Goal: Task Accomplishment & Management: Manage account settings

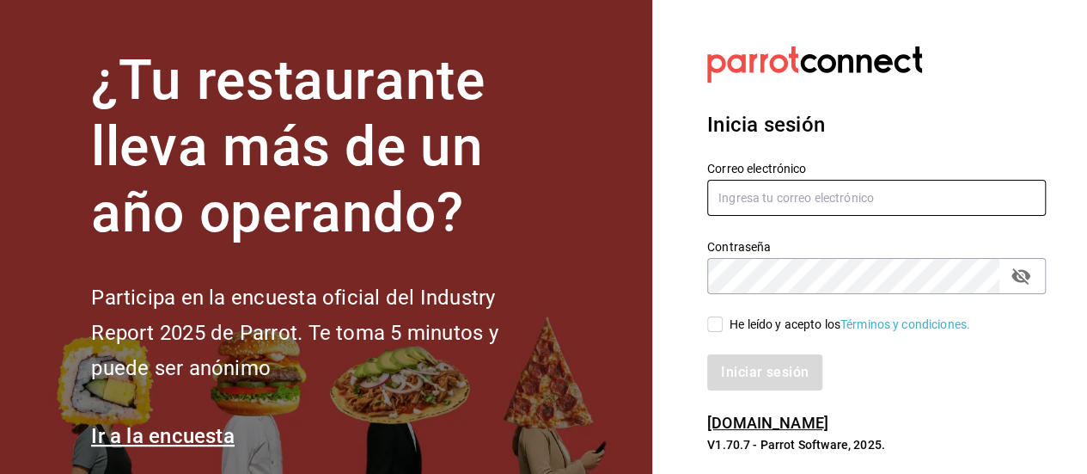
click at [829, 205] on input "text" at bounding box center [876, 198] width 339 height 36
type input "[EMAIL_ADDRESS][DOMAIN_NAME]"
click at [1017, 282] on icon "passwordField" at bounding box center [1021, 276] width 21 height 21
click at [721, 329] on input "He leído y acepto los Términos y condiciones." at bounding box center [714, 323] width 15 height 15
checkbox input "true"
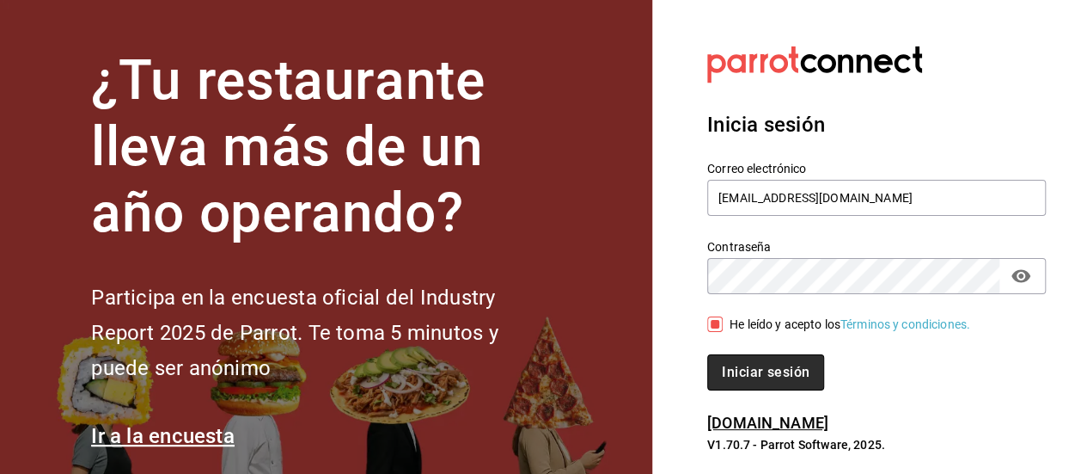
click at [782, 365] on button "Iniciar sesión" at bounding box center [765, 372] width 117 height 36
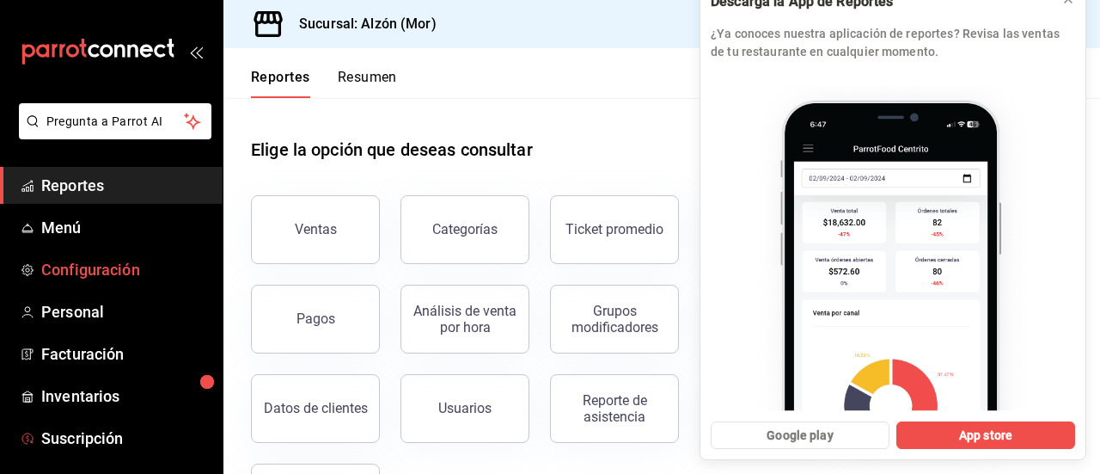
scroll to position [175, 0]
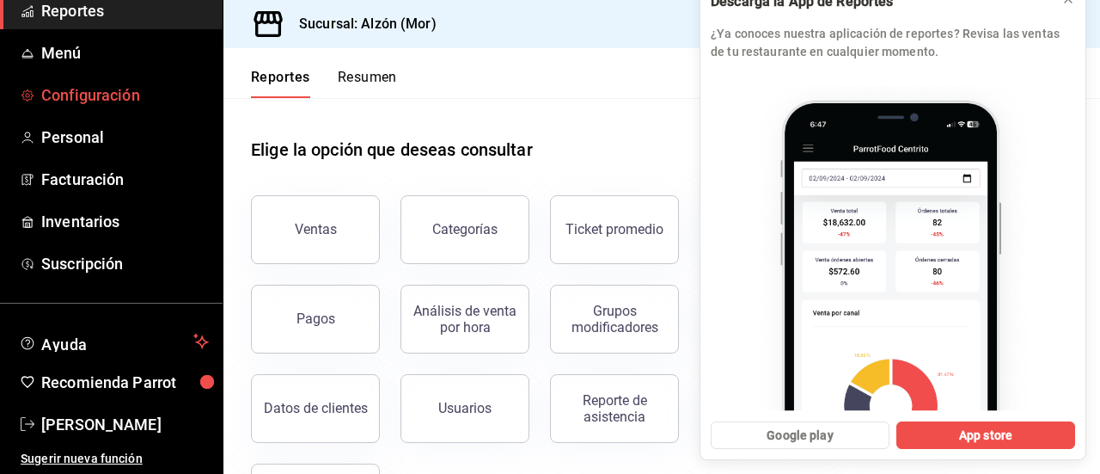
click at [83, 93] on span "Configuración" at bounding box center [125, 94] width 168 height 23
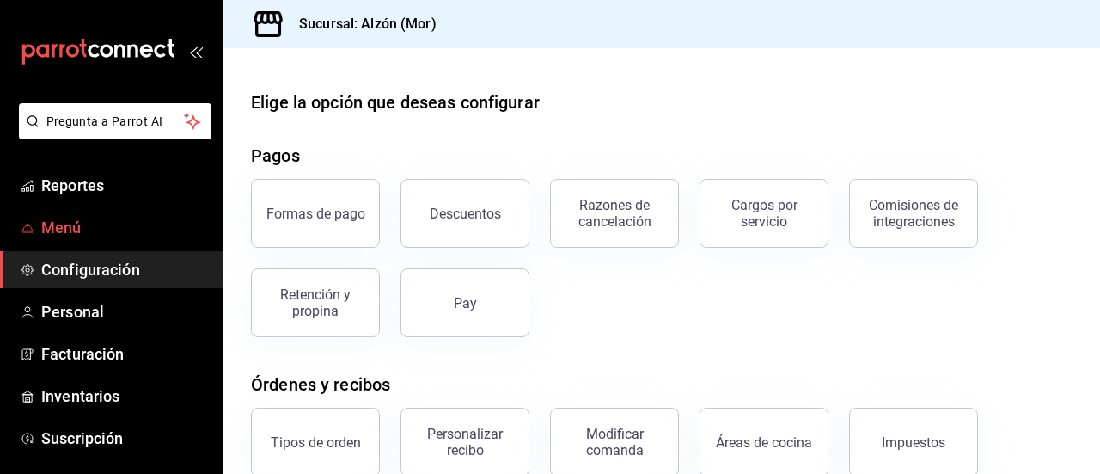
click at [78, 219] on span "Menú" at bounding box center [125, 227] width 168 height 23
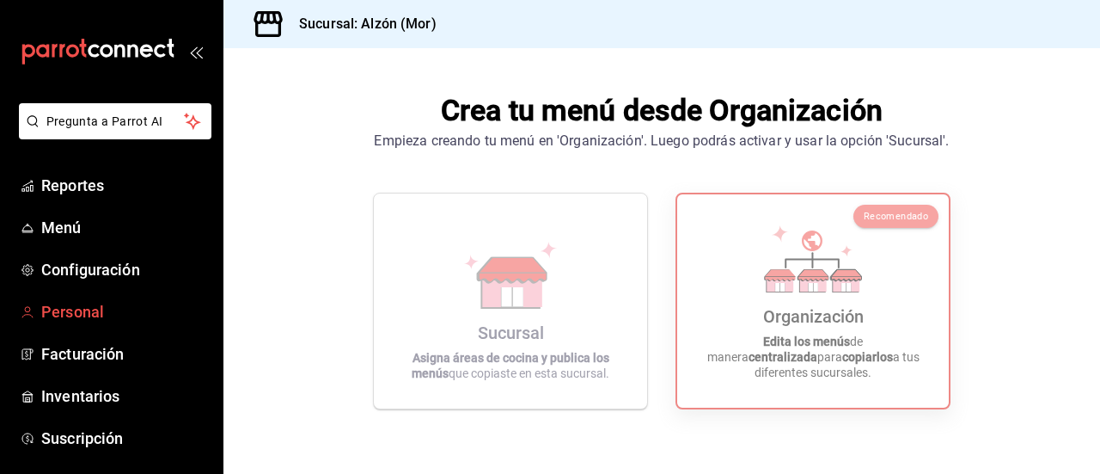
click at [82, 317] on span "Personal" at bounding box center [125, 311] width 168 height 23
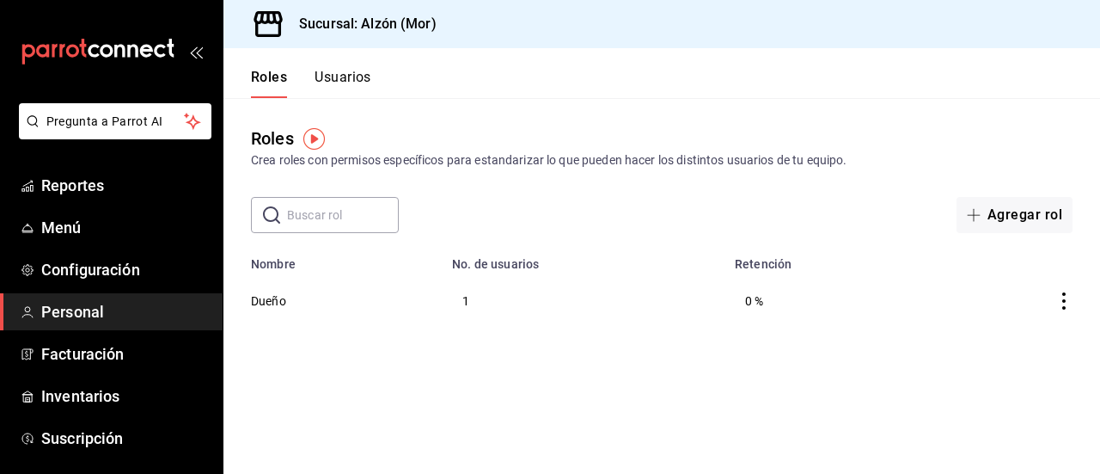
click at [1068, 303] on icon "actions" at bounding box center [1064, 300] width 17 height 17
click at [1068, 303] on li "Eliminar" at bounding box center [1000, 326] width 144 height 48
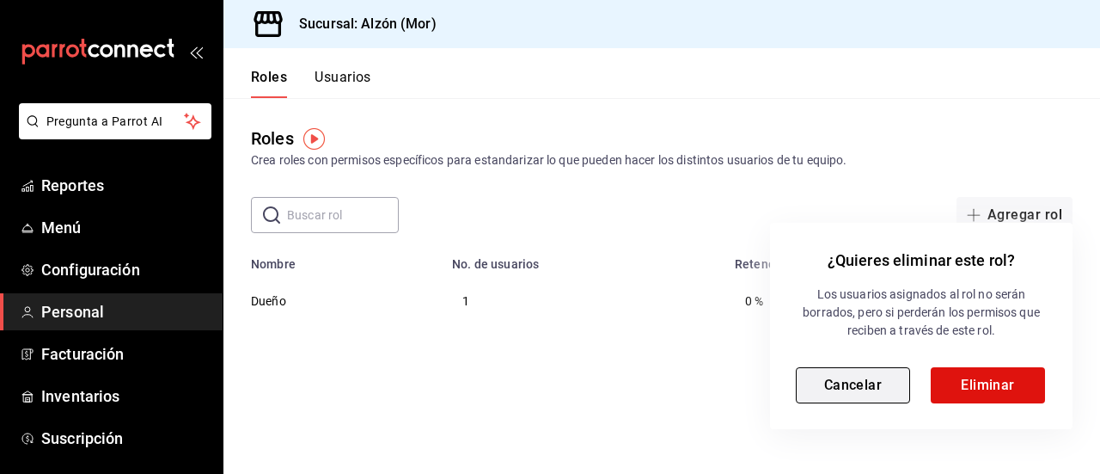
click at [818, 388] on button "Cancelar" at bounding box center [853, 385] width 114 height 36
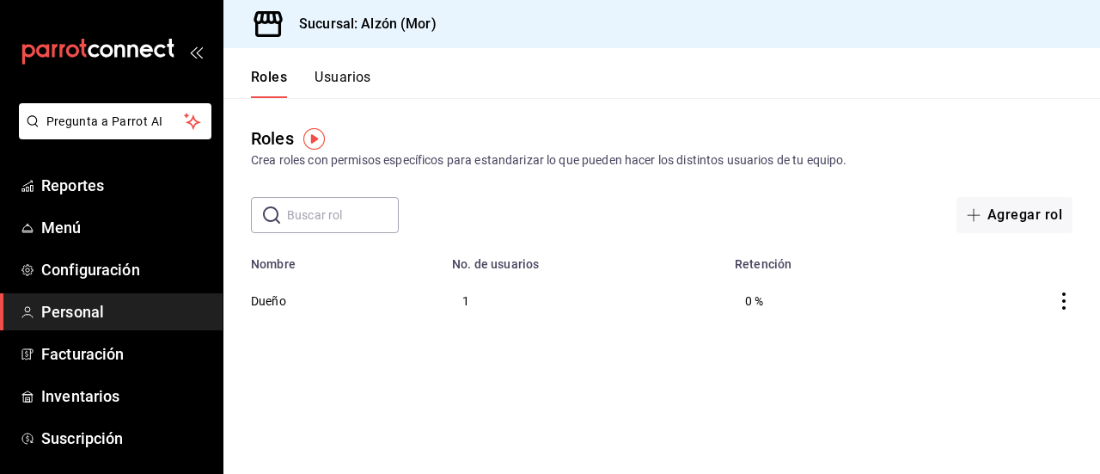
click at [345, 82] on button "Usuarios" at bounding box center [343, 83] width 57 height 29
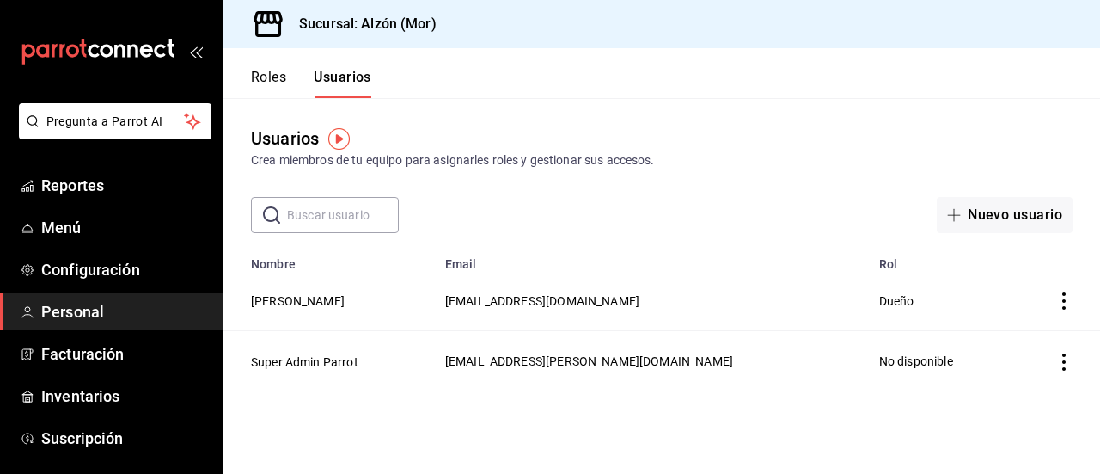
click at [1068, 303] on icon "actions" at bounding box center [1064, 300] width 17 height 17
click at [906, 121] on div at bounding box center [550, 237] width 1100 height 474
click at [269, 79] on button "Roles" at bounding box center [268, 83] width 35 height 29
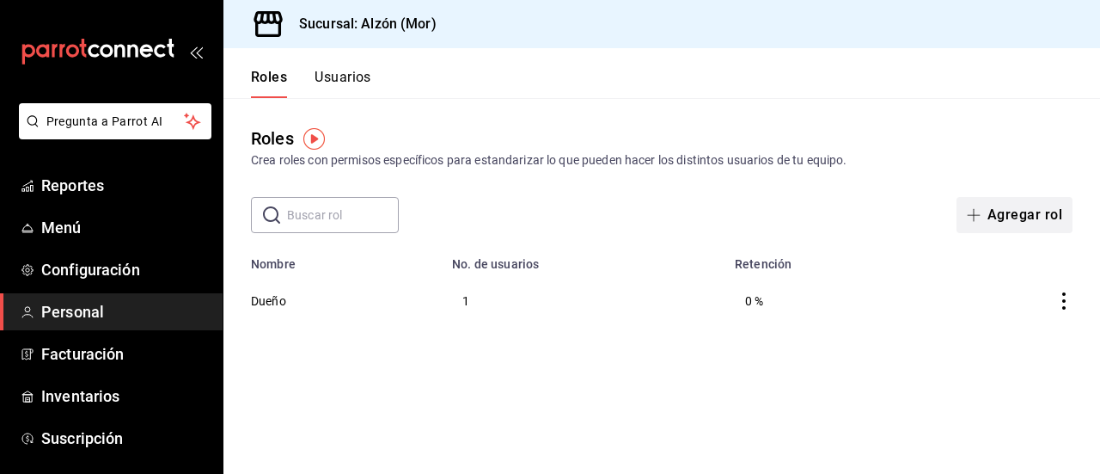
click at [1037, 210] on button "Agregar rol" at bounding box center [1015, 215] width 116 height 36
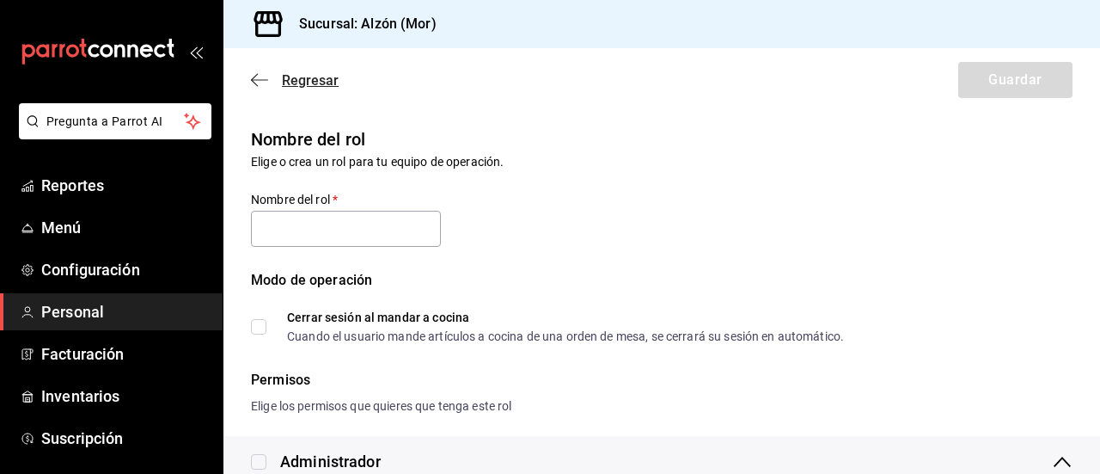
click at [315, 78] on span "Regresar" at bounding box center [310, 80] width 57 height 16
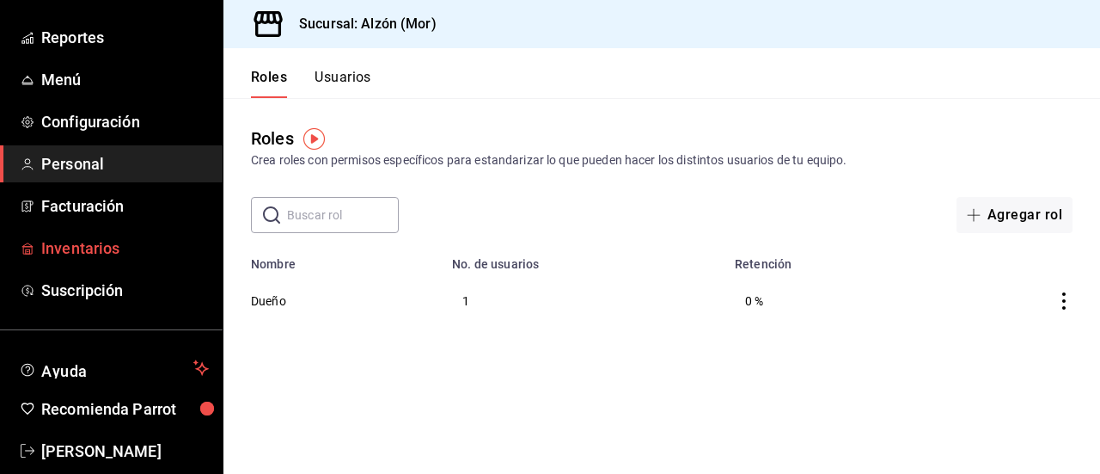
scroll to position [175, 0]
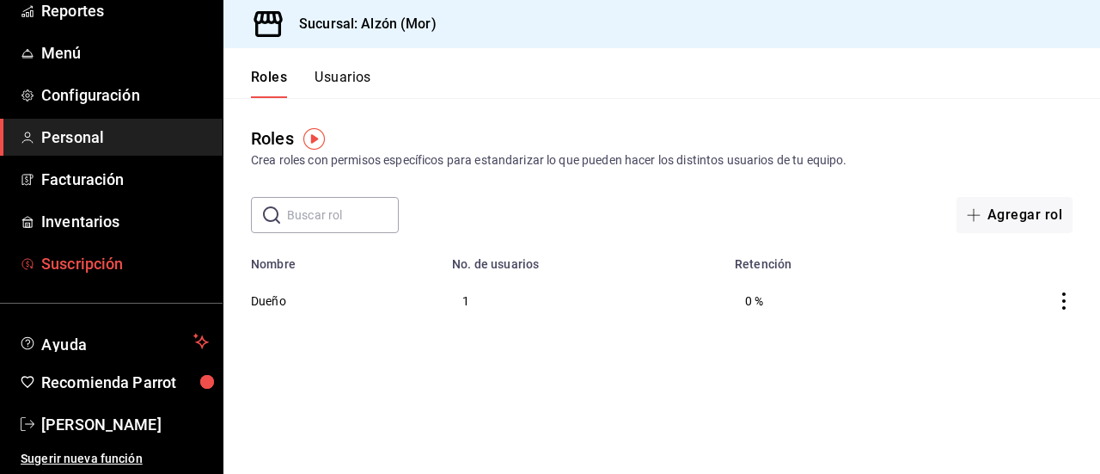
click at [77, 264] on span "Suscripción" at bounding box center [125, 263] width 168 height 23
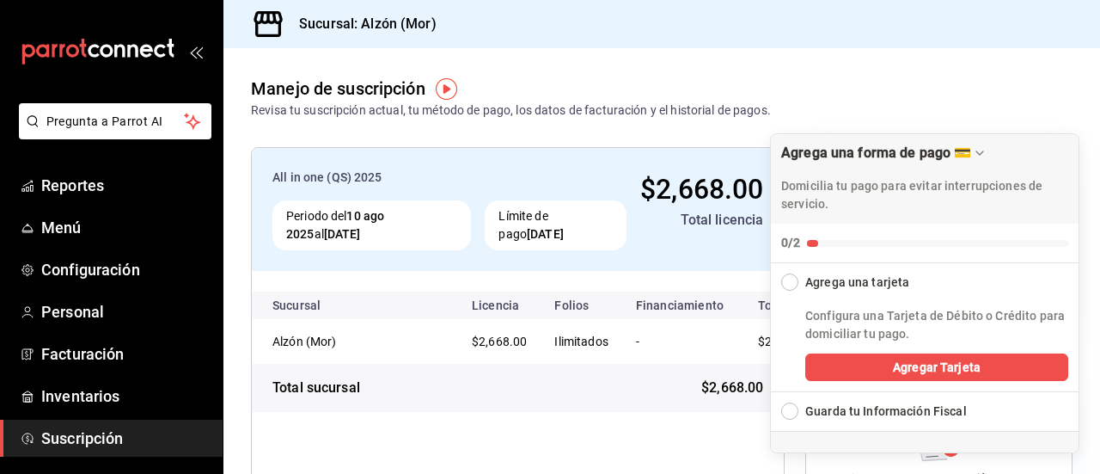
click at [189, 56] on icon "open_drawer_menu" at bounding box center [196, 52] width 14 height 14
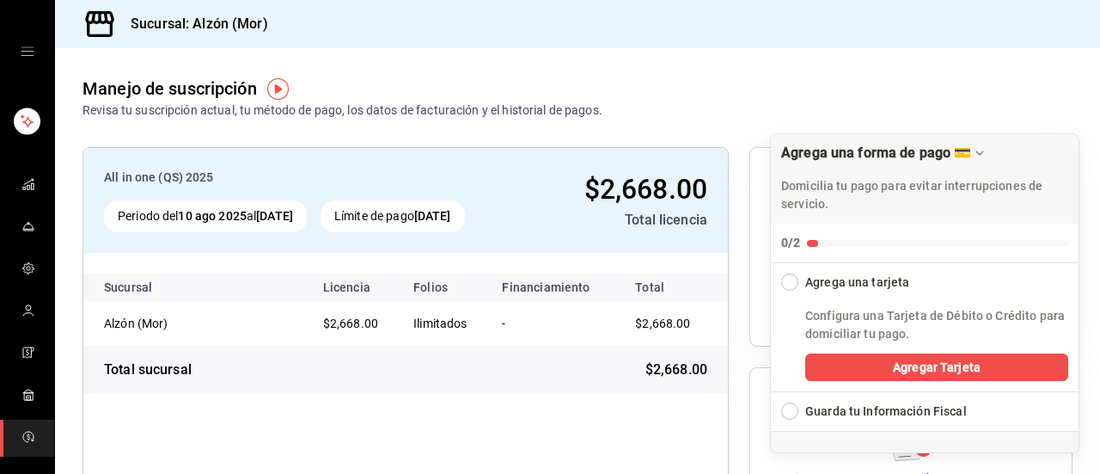
click at [22, 49] on icon "open drawer" at bounding box center [28, 52] width 14 height 14
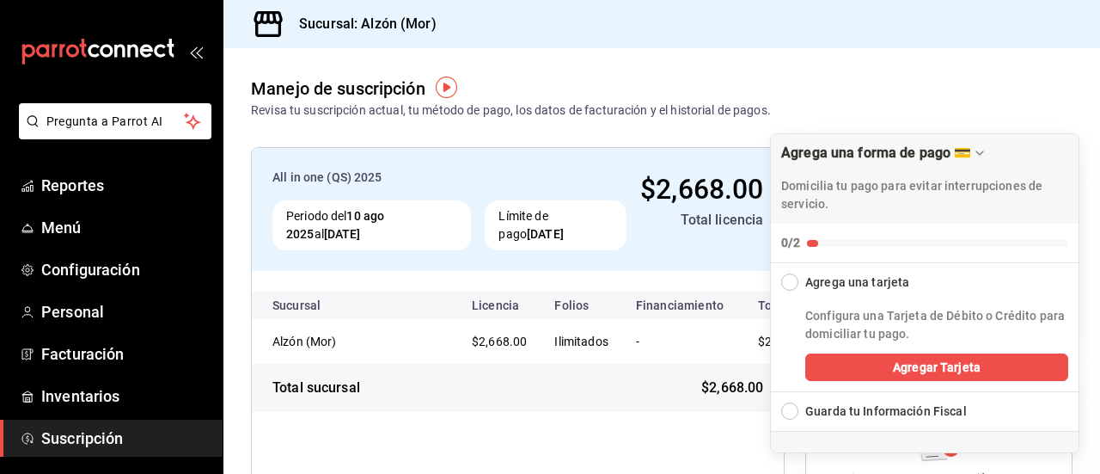
scroll to position [1, 0]
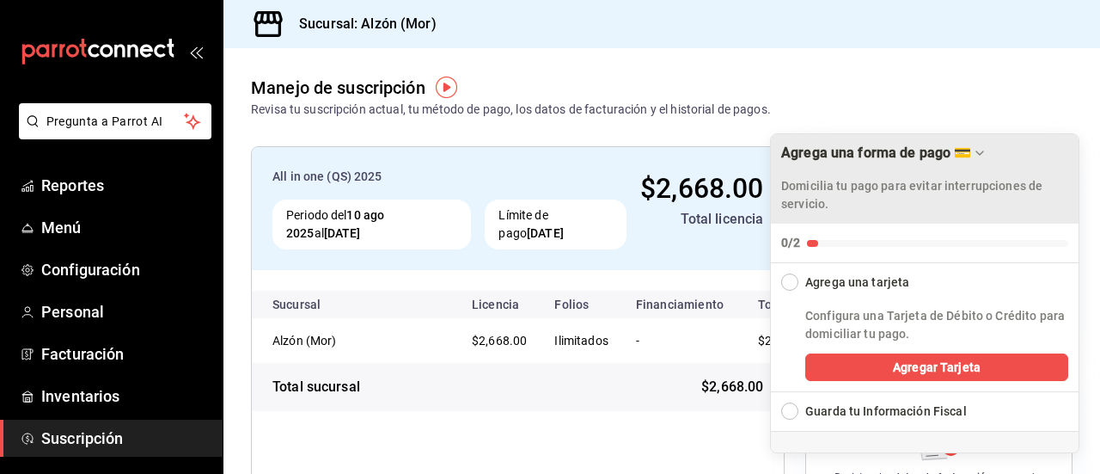
click at [983, 154] on icon "Drag to move checklist" at bounding box center [980, 153] width 14 height 14
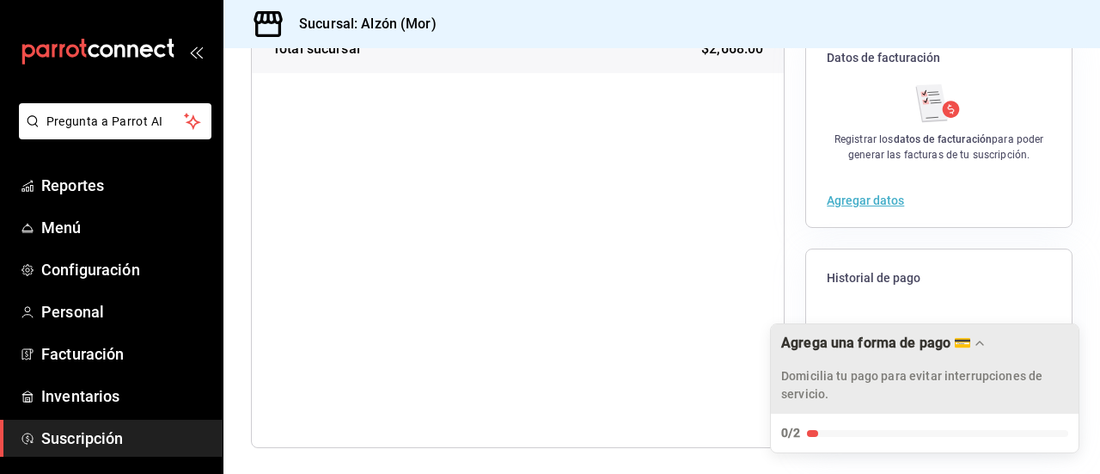
scroll to position [0, 0]
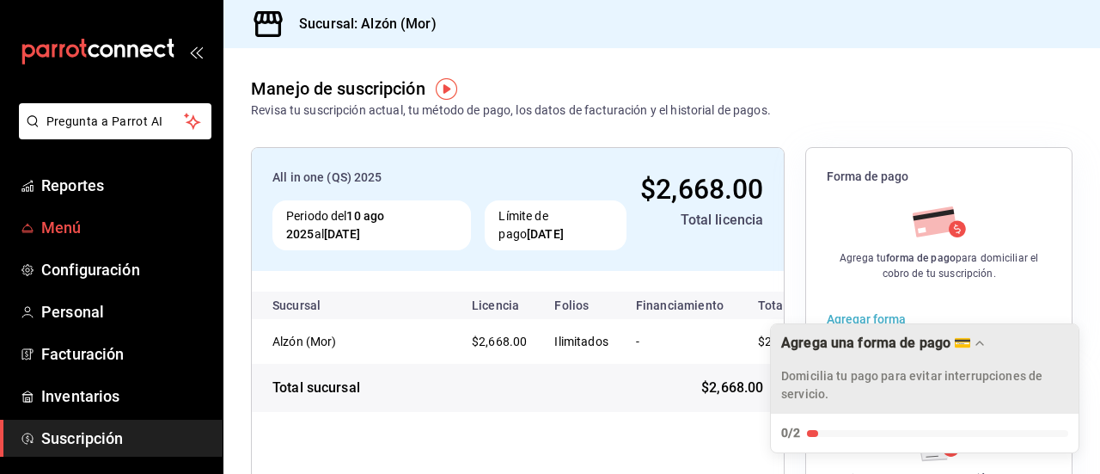
click at [77, 230] on span "Menú" at bounding box center [125, 227] width 168 height 23
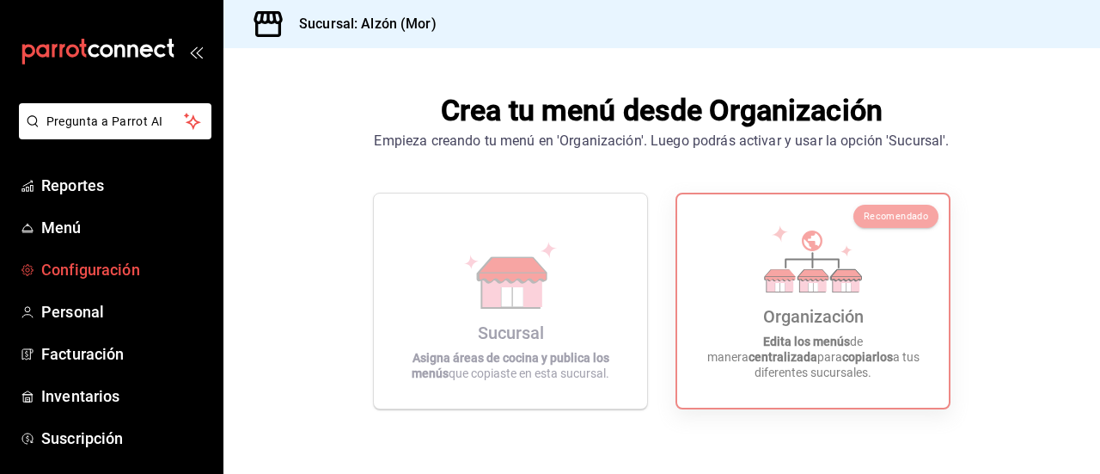
click at [97, 260] on span "Configuración" at bounding box center [125, 269] width 168 height 23
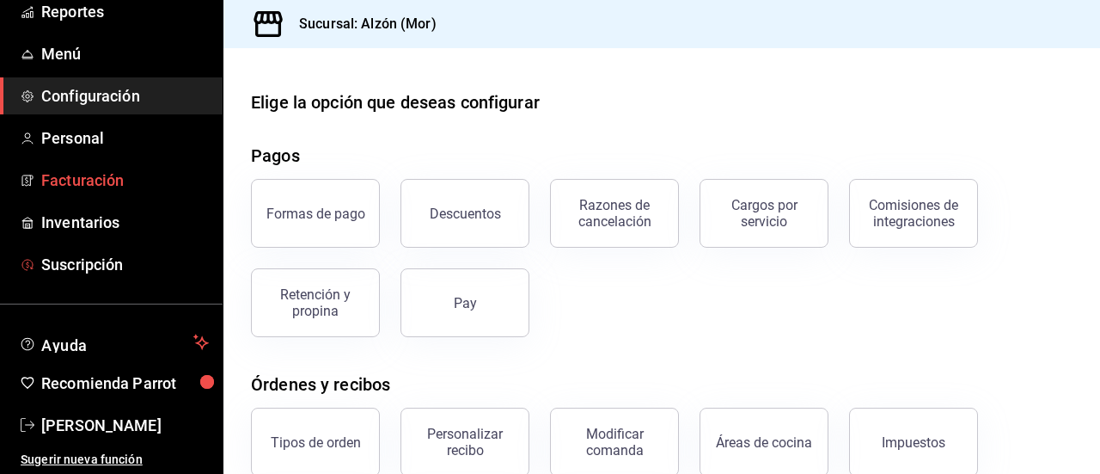
scroll to position [175, 0]
